Goal: Task Accomplishment & Management: Manage account settings

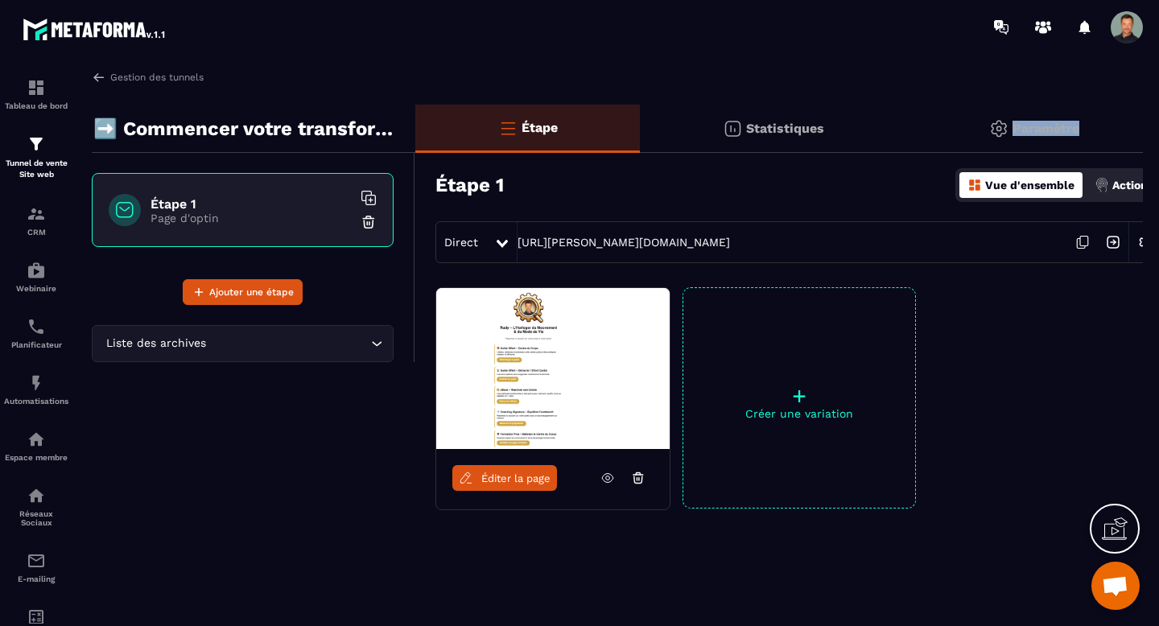
click at [1051, 127] on p "Paramètre" at bounding box center [1045, 128] width 67 height 15
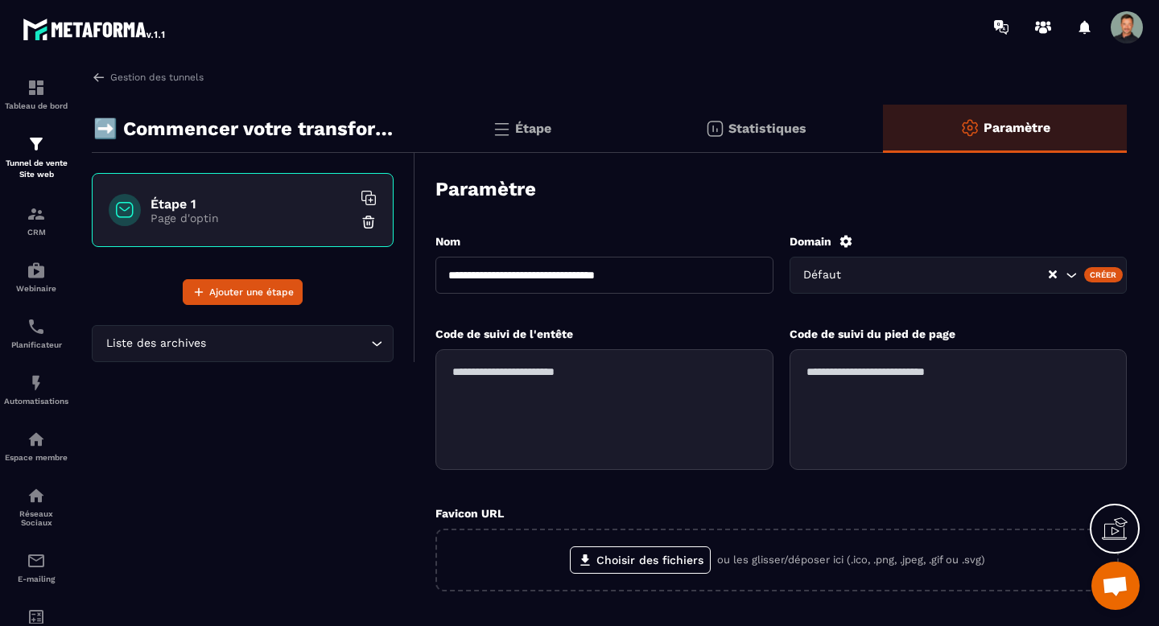
click at [925, 276] on input "Search for option" at bounding box center [951, 275] width 191 height 18
click at [925, 276] on input "Search for option" at bounding box center [931, 275] width 262 height 18
click at [924, 276] on input "Search for option" at bounding box center [931, 275] width 262 height 18
type input "*"
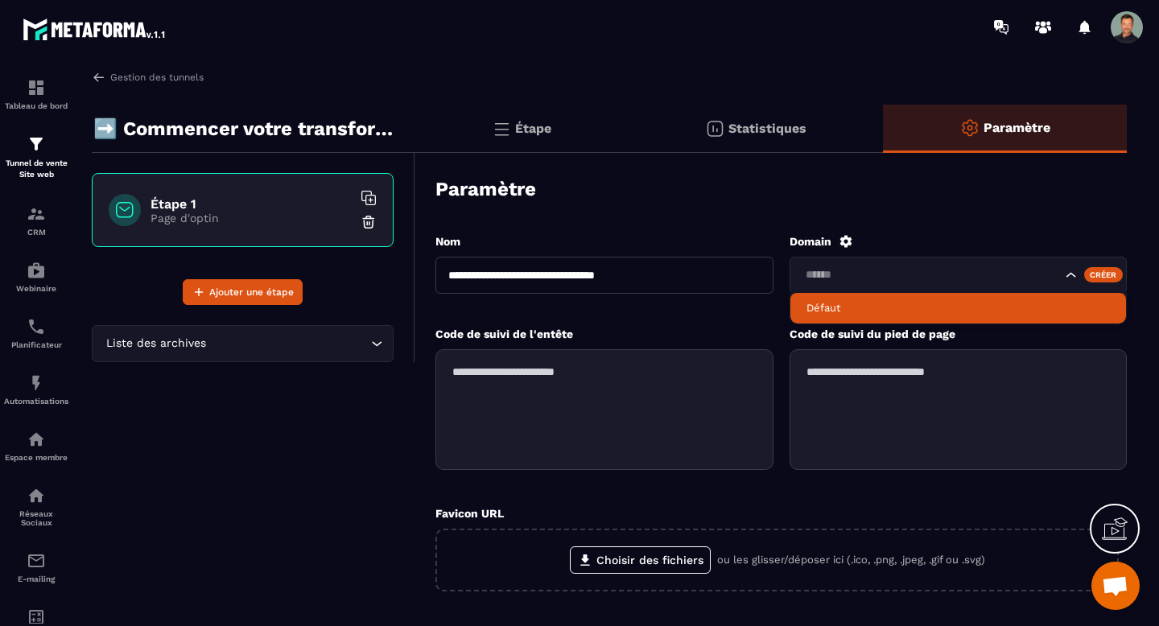
click at [1069, 274] on icon "Search for option" at bounding box center [1070, 274] width 10 height 5
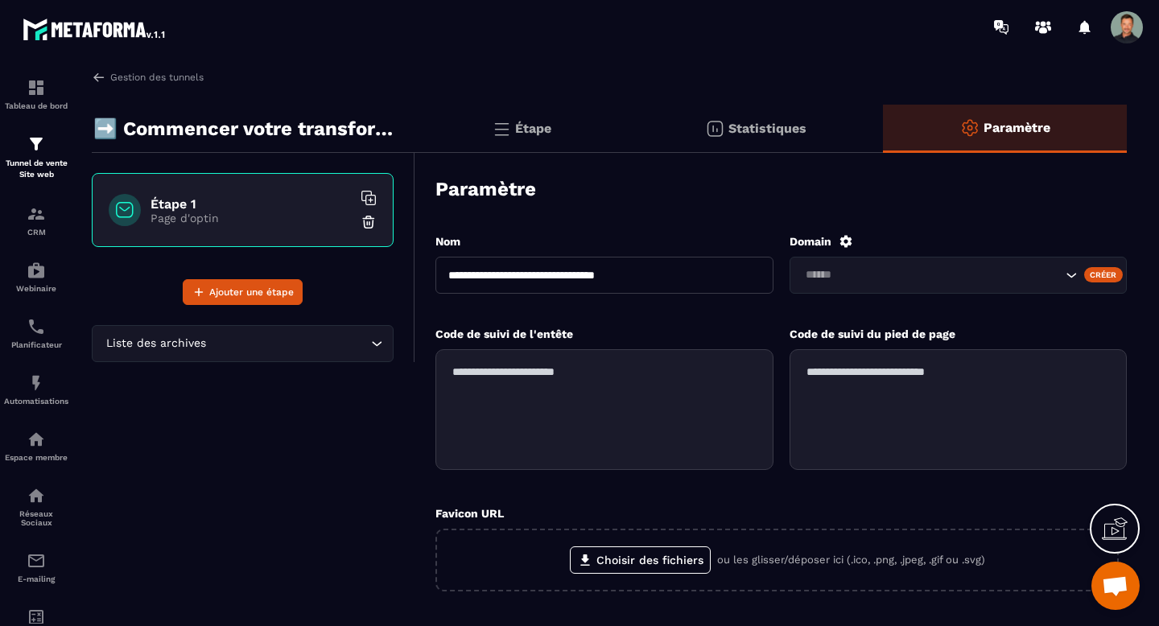
click at [1100, 273] on div "Créer" at bounding box center [1103, 274] width 39 height 14
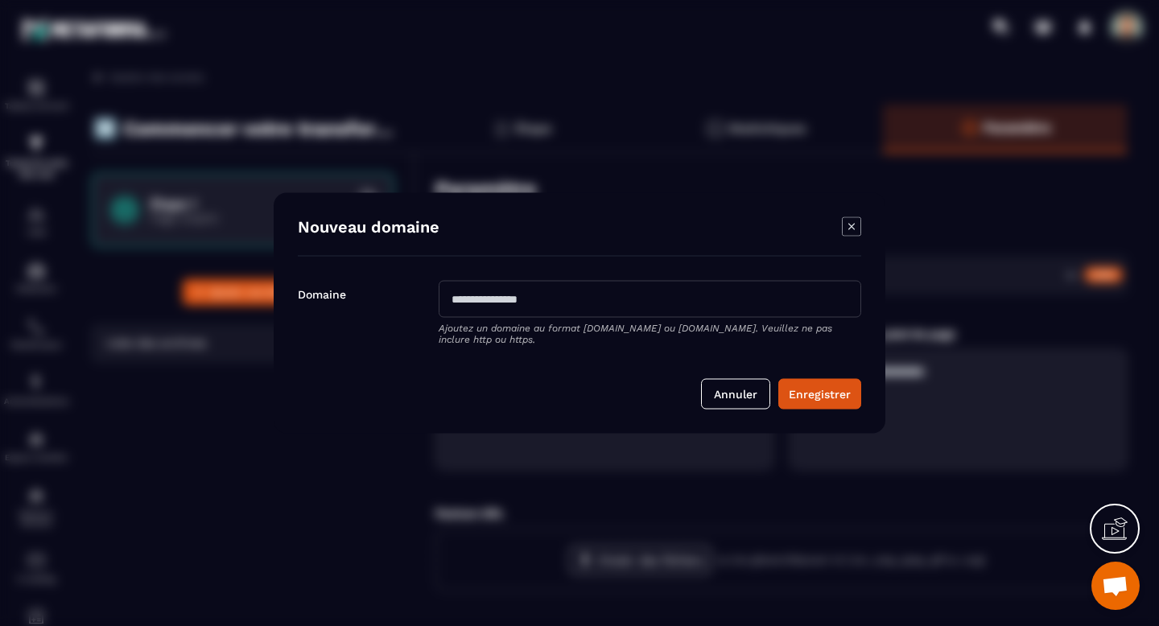
click at [750, 298] on input "Modal window" at bounding box center [650, 299] width 422 height 37
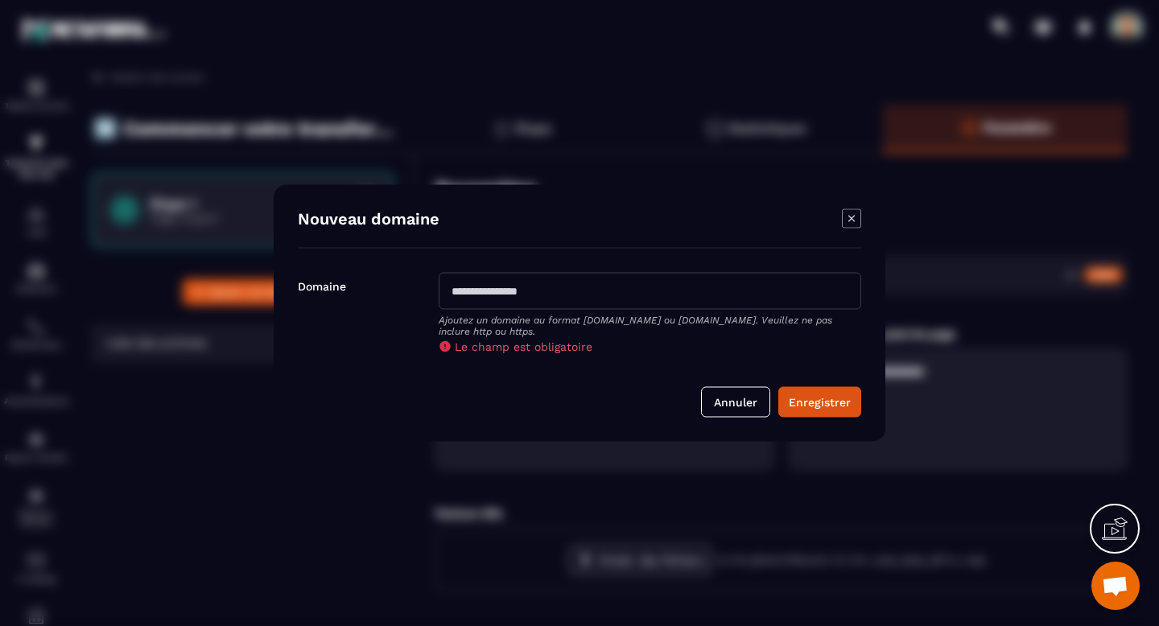
click at [715, 339] on div "Ajoutez un domaine au format sous-domaine.domaine.com ou domaine.com. Veuillez …" at bounding box center [650, 313] width 422 height 80
click at [720, 295] on input "Modal window" at bounding box center [650, 291] width 422 height 37
paste input "**********"
click at [455, 290] on input "**********" at bounding box center [650, 291] width 422 height 37
type input "**********"
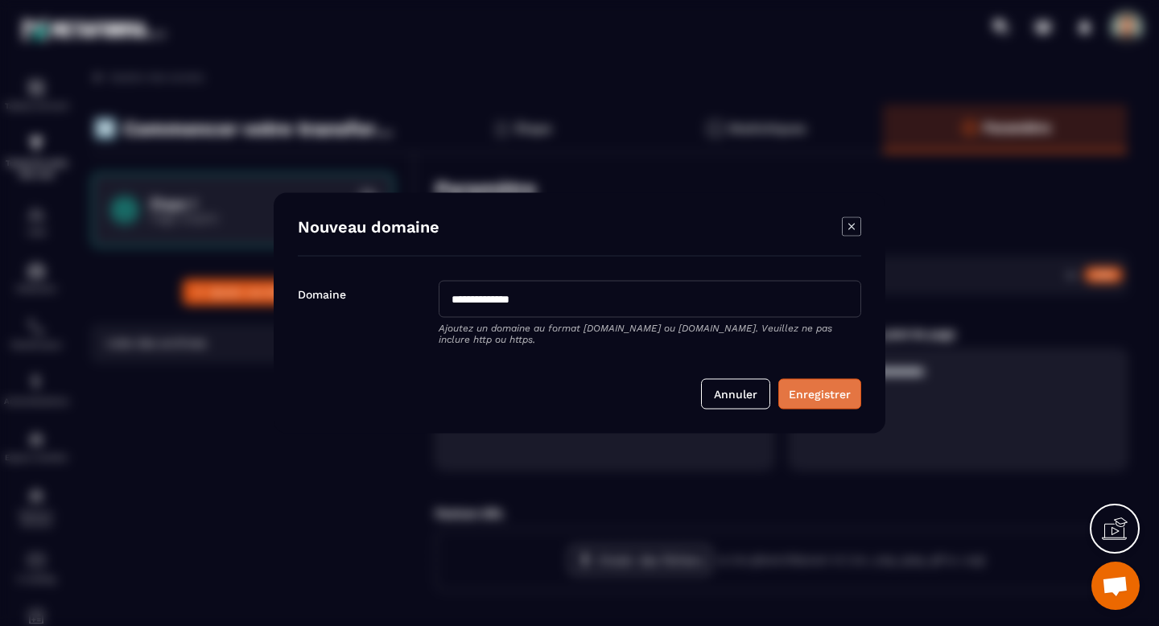
click at [832, 393] on button "Enregistrer" at bounding box center [819, 394] width 83 height 31
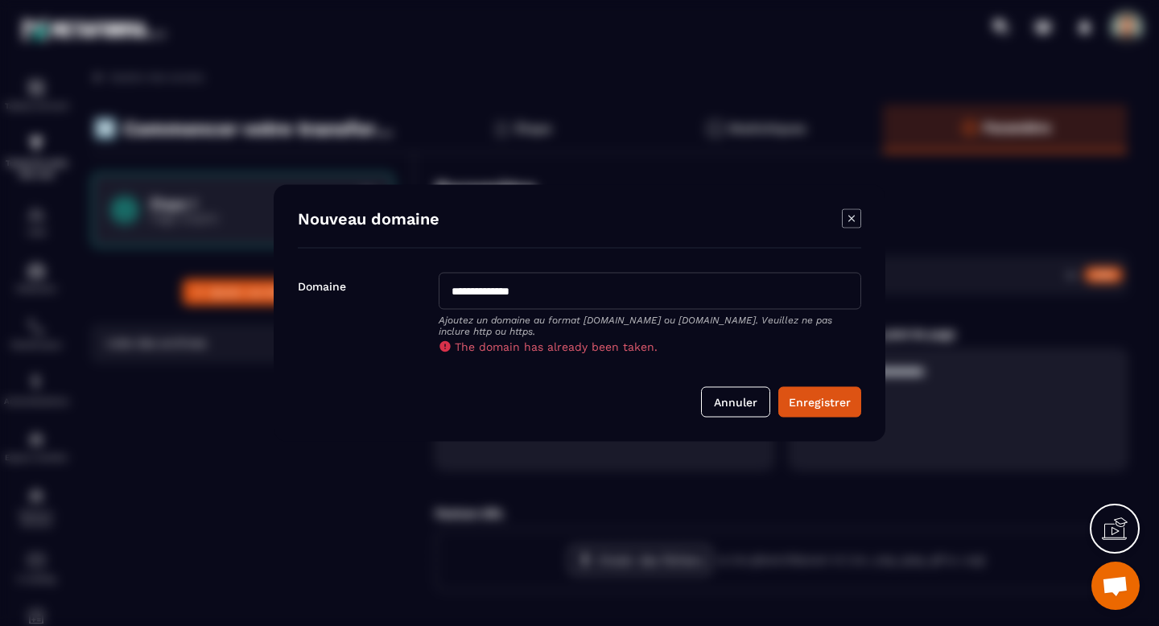
click at [840, 223] on div "Nouveau domaine" at bounding box center [579, 228] width 563 height 39
click at [845, 223] on icon "Modal window" at bounding box center [851, 218] width 19 height 19
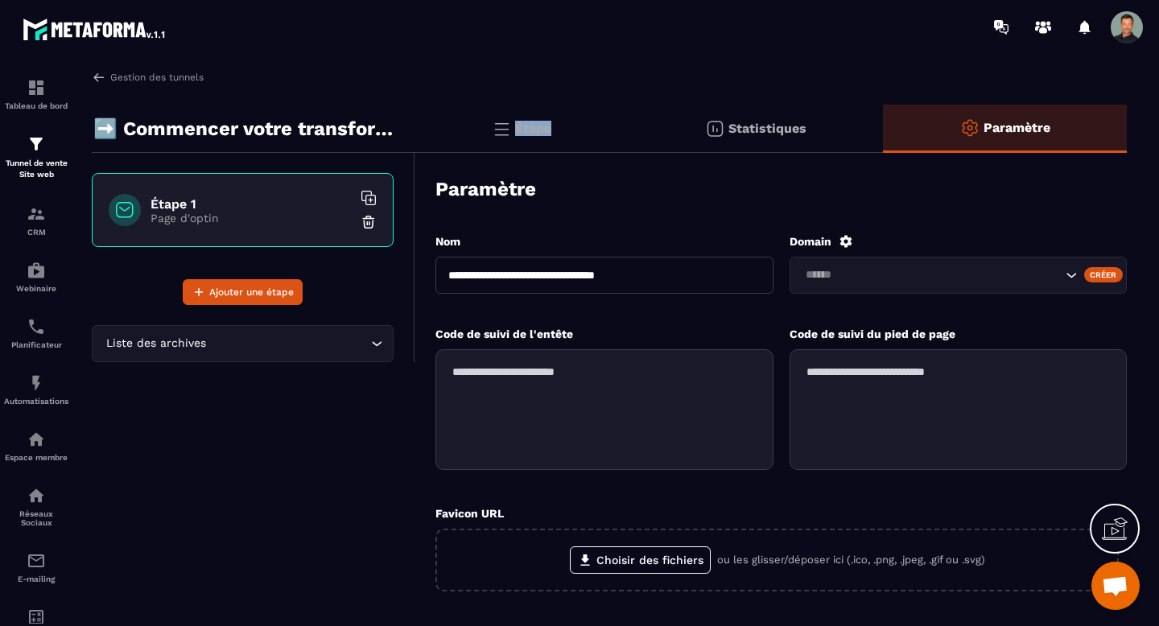
click at [494, 130] on img at bounding box center [501, 128] width 19 height 19
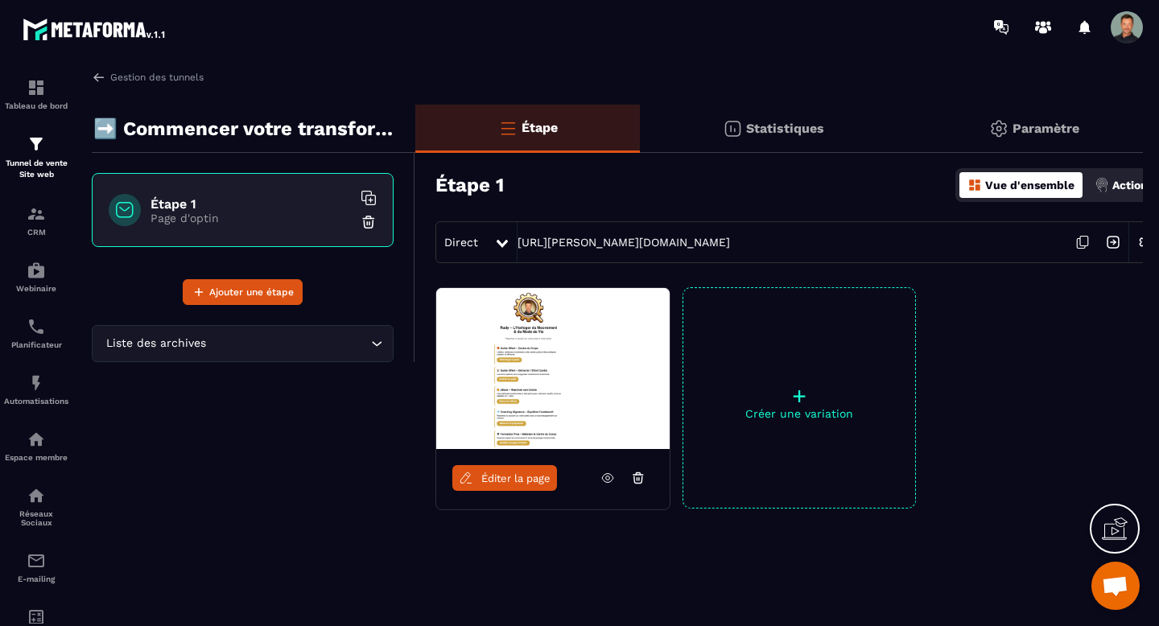
click at [1078, 248] on icon at bounding box center [1081, 244] width 8 height 10
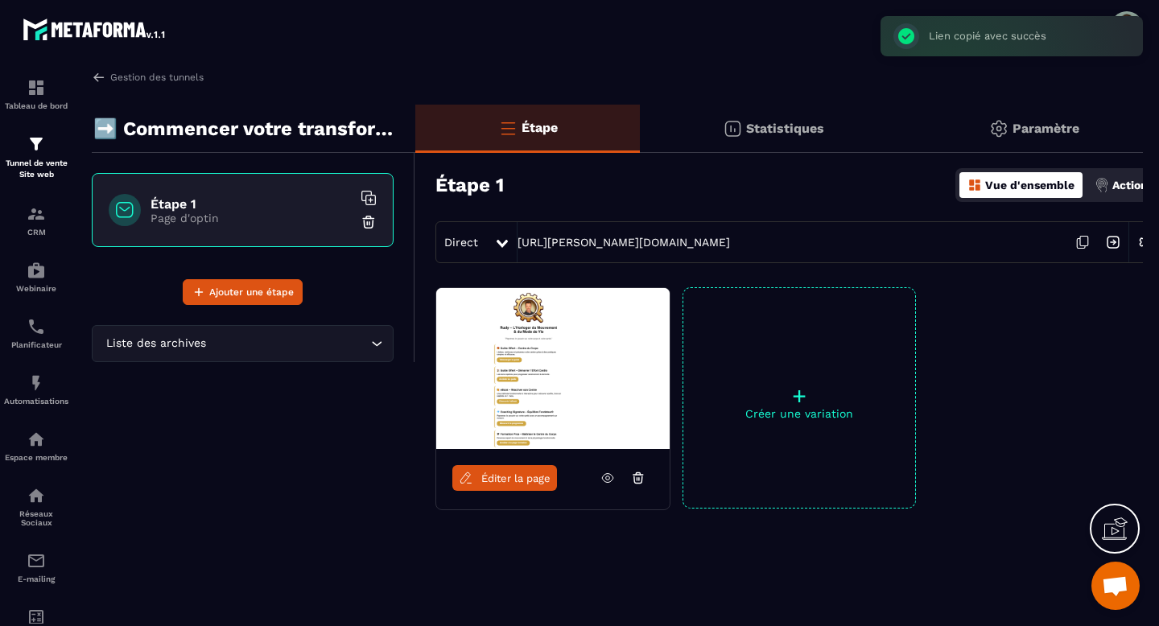
click at [491, 481] on span "Éditer la page" at bounding box center [515, 478] width 69 height 12
